Goal: Task Accomplishment & Management: Complete application form

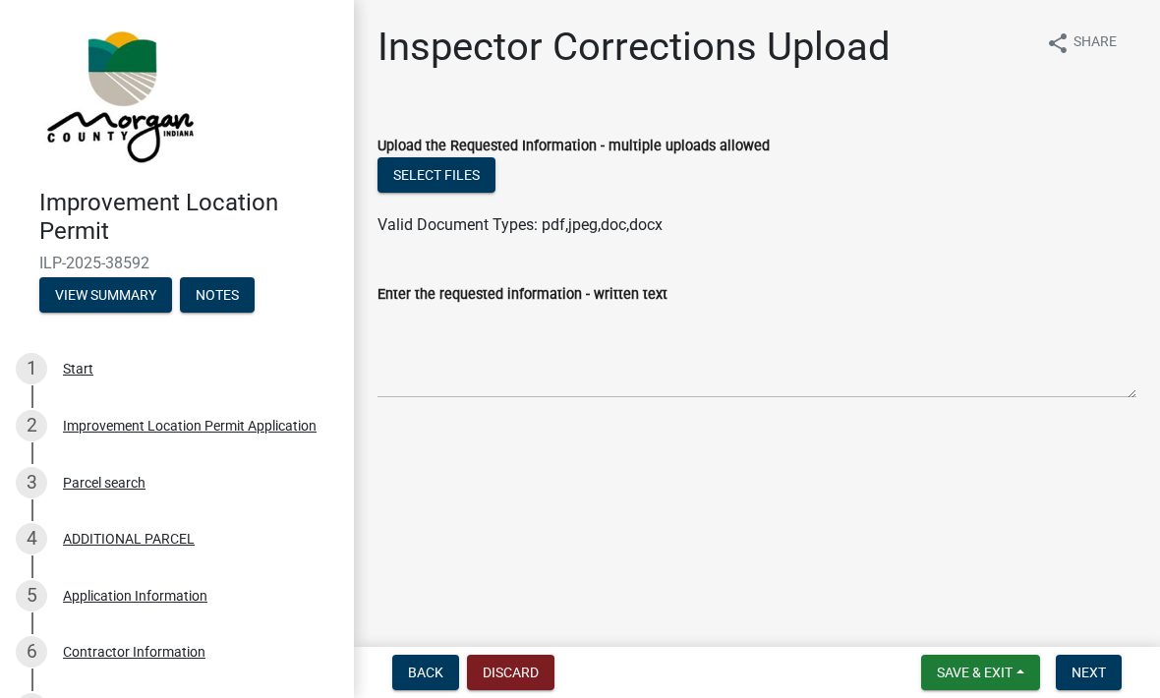
click at [1080, 681] on button "Next" at bounding box center [1089, 672] width 66 height 35
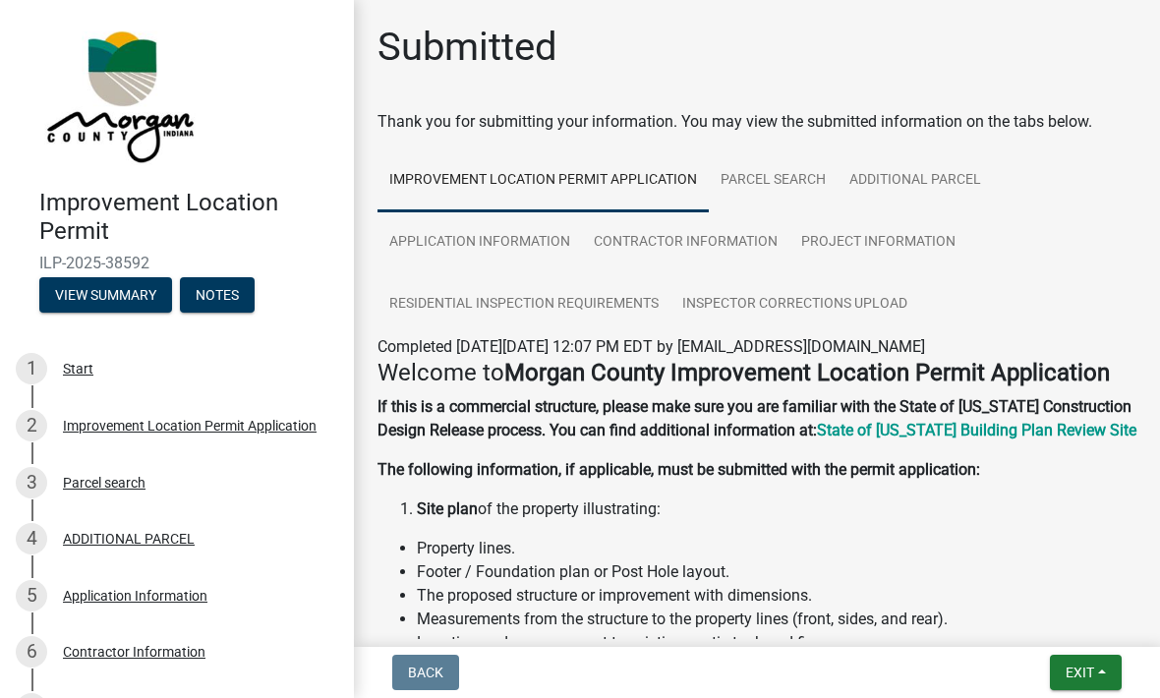
click at [104, 285] on button "View Summary" at bounding box center [105, 294] width 133 height 35
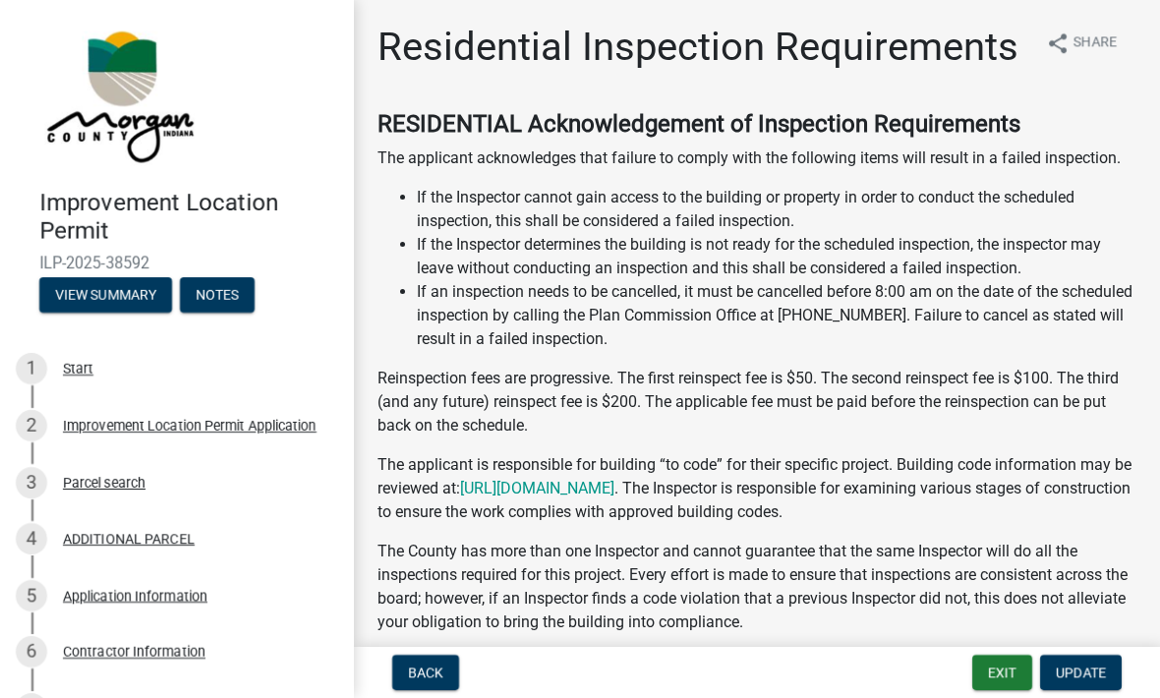
click at [215, 294] on button "Notes" at bounding box center [217, 294] width 75 height 35
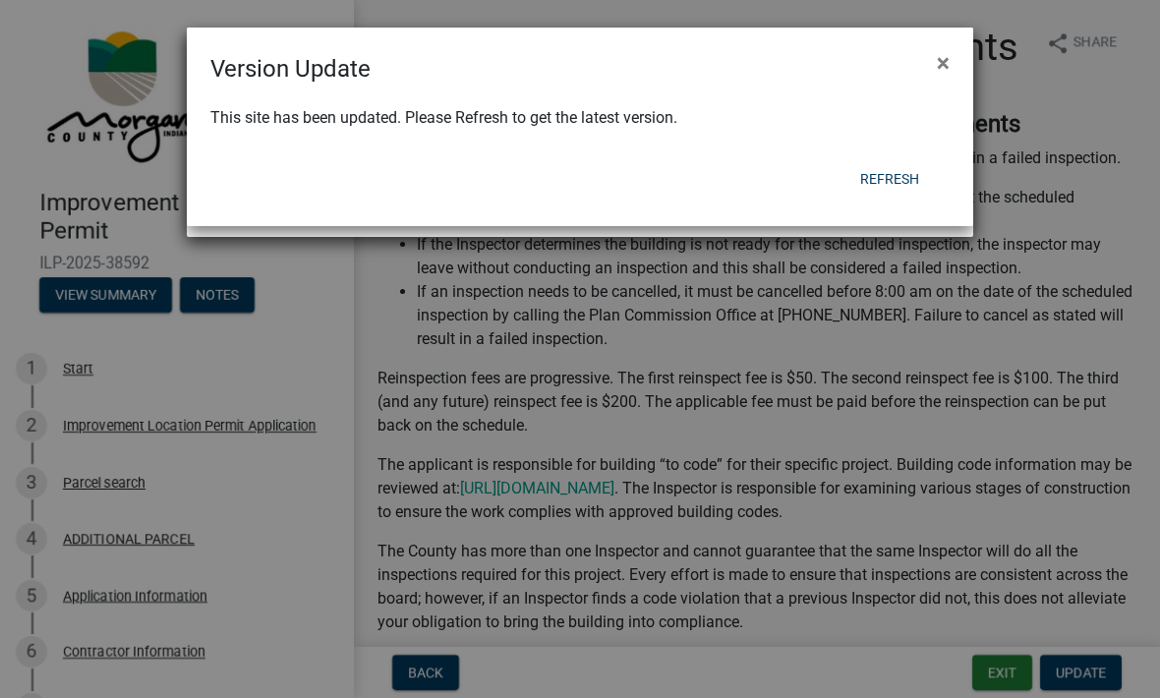
click at [884, 177] on button "Refresh" at bounding box center [890, 178] width 90 height 35
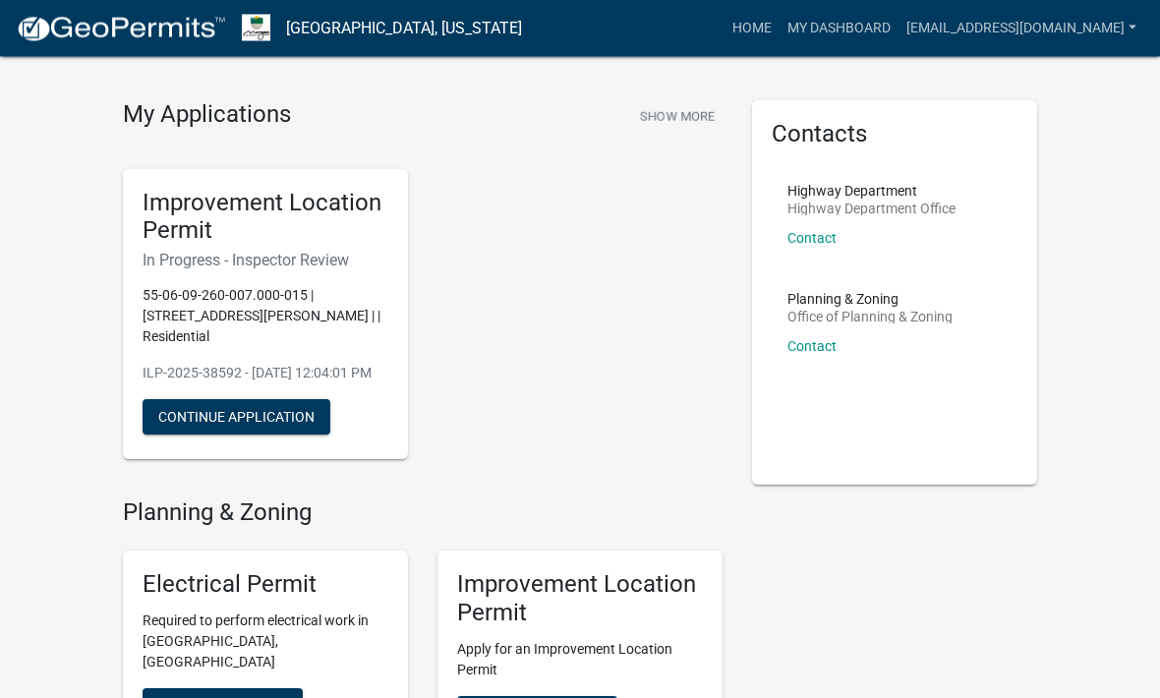
scroll to position [41, 0]
click at [286, 405] on button "Continue Application" at bounding box center [237, 416] width 188 height 35
